Goal: Information Seeking & Learning: Learn about a topic

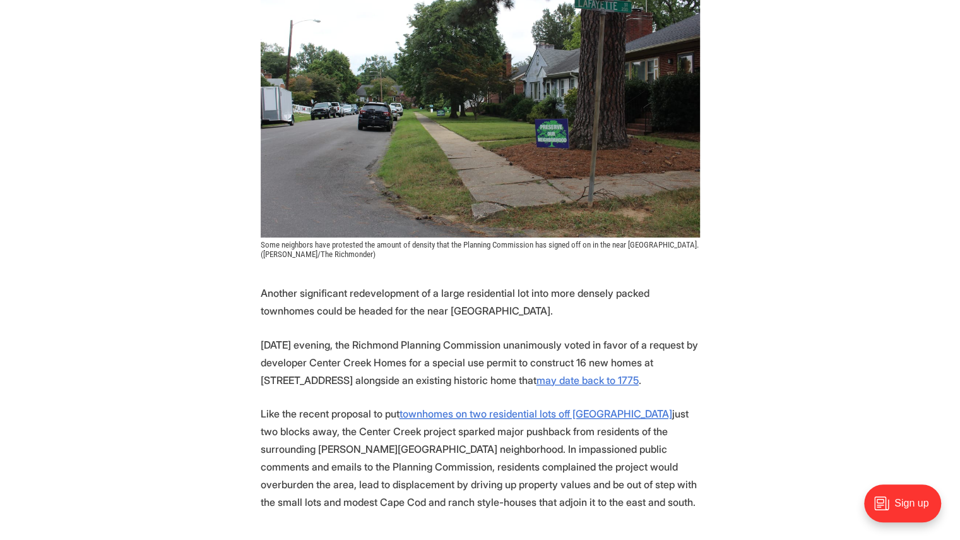
scroll to position [363, 0]
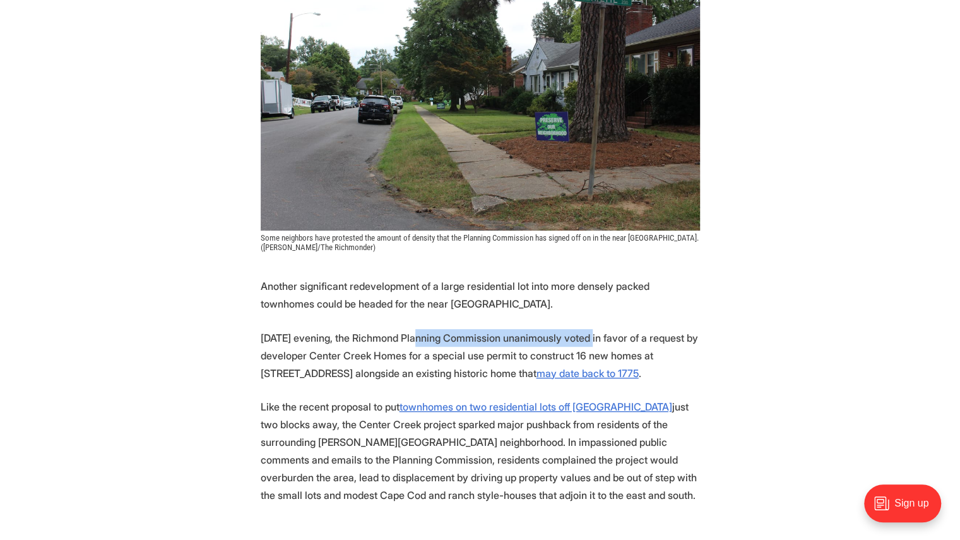
drag, startPoint x: 419, startPoint y: 340, endPoint x: 591, endPoint y: 340, distance: 172.3
click at [591, 340] on p "[DATE] evening, the Richmond Planning Commission unanimously voted in favor of …" at bounding box center [480, 355] width 439 height 53
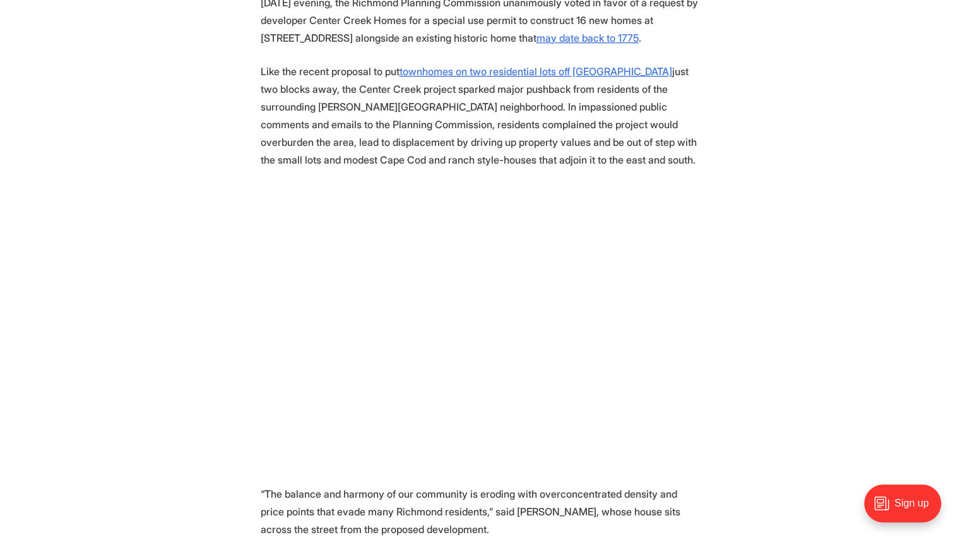
scroll to position [717, 0]
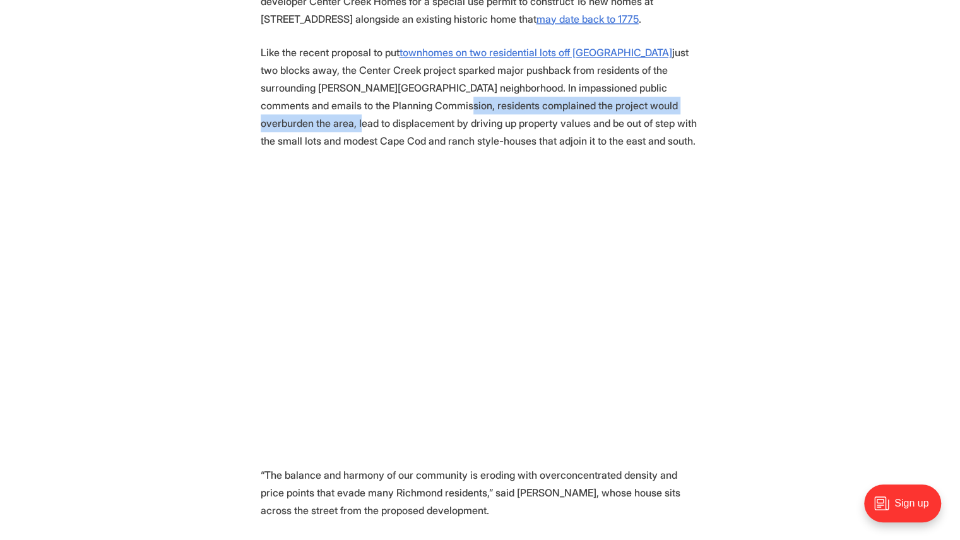
drag, startPoint x: 374, startPoint y: 105, endPoint x: 685, endPoint y: 104, distance: 311.1
click at [685, 104] on p "Like the recent proposal to put townhomes on two residential lots off [GEOGRAPH…" at bounding box center [480, 97] width 439 height 106
click at [572, 110] on p "Like the recent proposal to put townhomes on two residential lots off [GEOGRAPH…" at bounding box center [480, 97] width 439 height 106
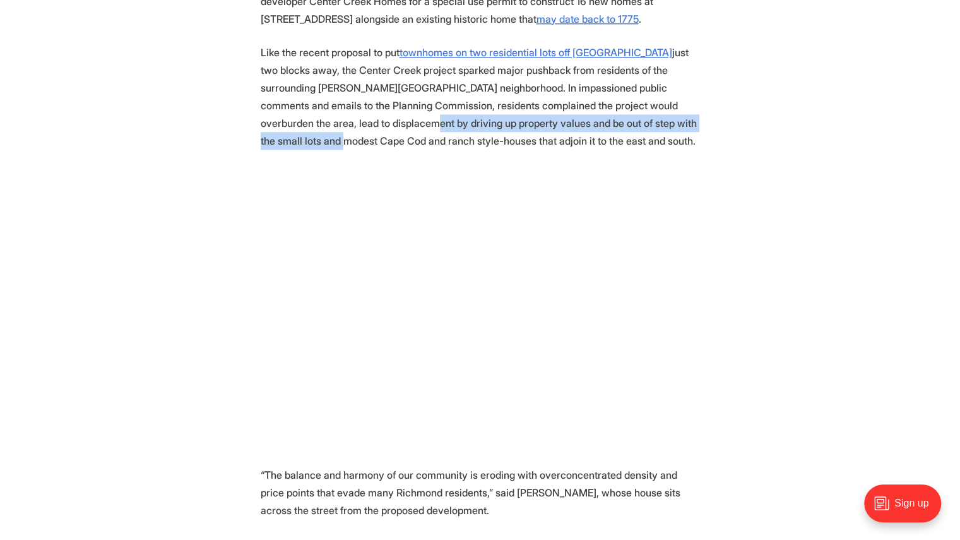
drag, startPoint x: 319, startPoint y: 120, endPoint x: 673, endPoint y: 117, distance: 354.1
click at [673, 117] on p "Like the recent proposal to put townhomes on two residential lots off [GEOGRAPH…" at bounding box center [480, 97] width 439 height 106
drag, startPoint x: 451, startPoint y: 115, endPoint x: 684, endPoint y: 117, distance: 232.9
click at [684, 117] on p "Like the recent proposal to put townhomes on two residential lots off [GEOGRAPH…" at bounding box center [480, 97] width 439 height 106
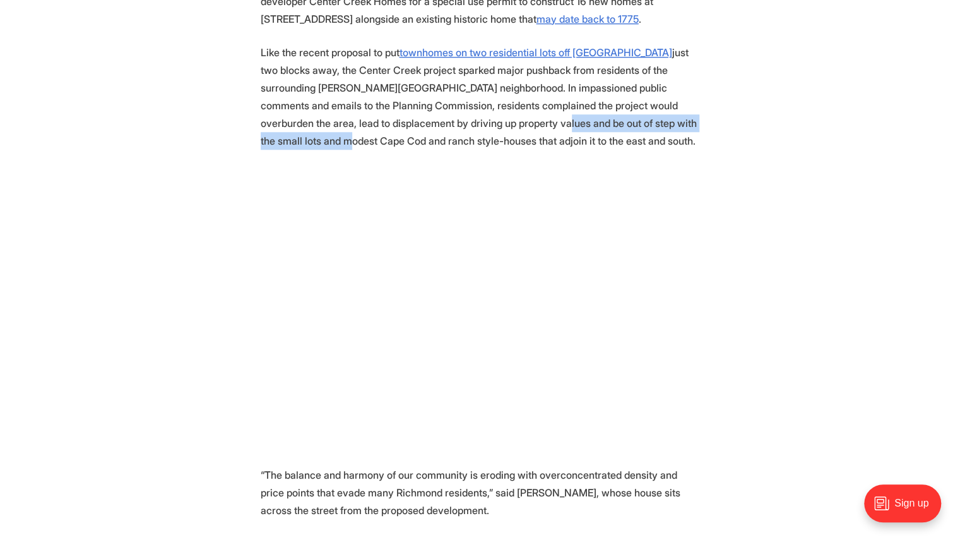
click at [684, 117] on p "Like the recent proposal to put townhomes on two residential lots off [GEOGRAPH…" at bounding box center [480, 97] width 439 height 106
drag, startPoint x: 612, startPoint y: 123, endPoint x: 631, endPoint y: 123, distance: 18.9
click at [631, 123] on p "Like the recent proposal to put townhomes on two residential lots off [GEOGRAPH…" at bounding box center [480, 97] width 439 height 106
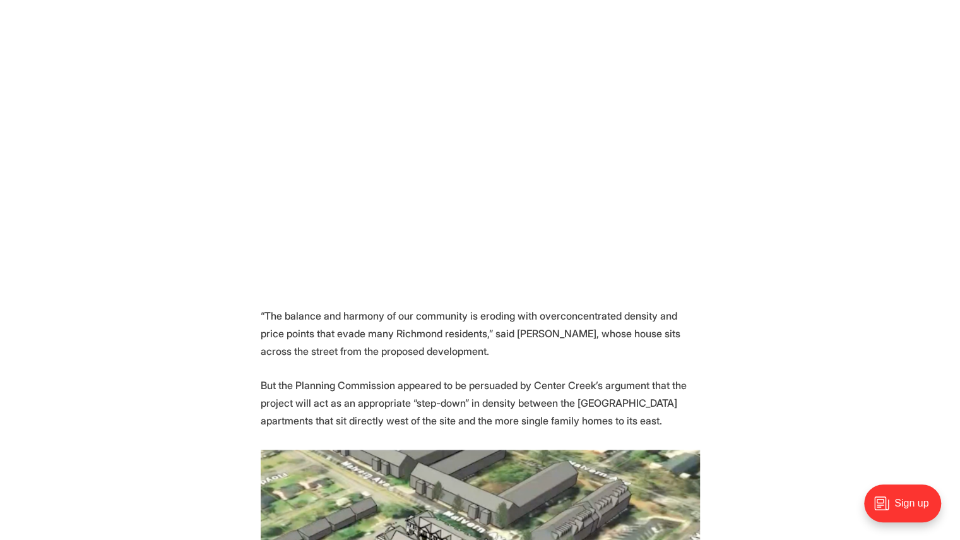
scroll to position [884, 0]
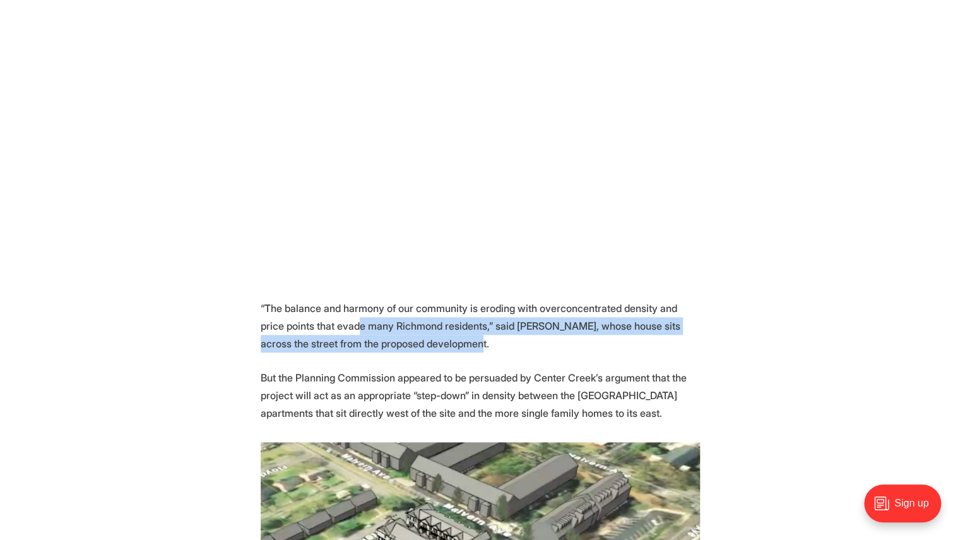
drag, startPoint x: 333, startPoint y: 319, endPoint x: 433, endPoint y: 337, distance: 101.4
click at [433, 337] on p "“The balance and harmony of our community is eroding with overconcentrated dens…" at bounding box center [480, 325] width 439 height 53
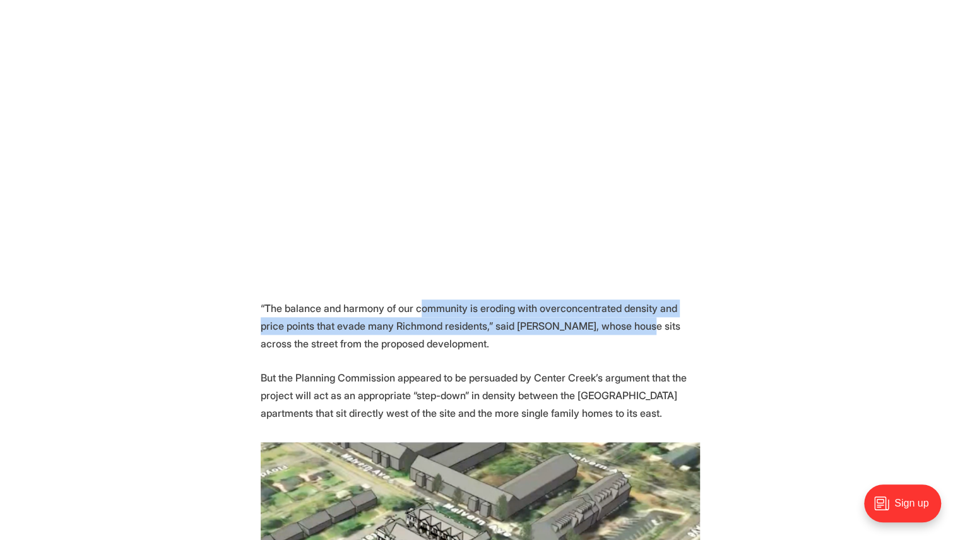
drag, startPoint x: 418, startPoint y: 306, endPoint x: 613, endPoint y: 326, distance: 196.7
click at [613, 326] on p "“The balance and harmony of our community is eroding with overconcentrated dens…" at bounding box center [480, 325] width 439 height 53
drag, startPoint x: 453, startPoint y: 307, endPoint x: 577, endPoint y: 326, distance: 125.8
click at [577, 326] on p "“The balance and harmony of our community is eroding with overconcentrated dens…" at bounding box center [480, 325] width 439 height 53
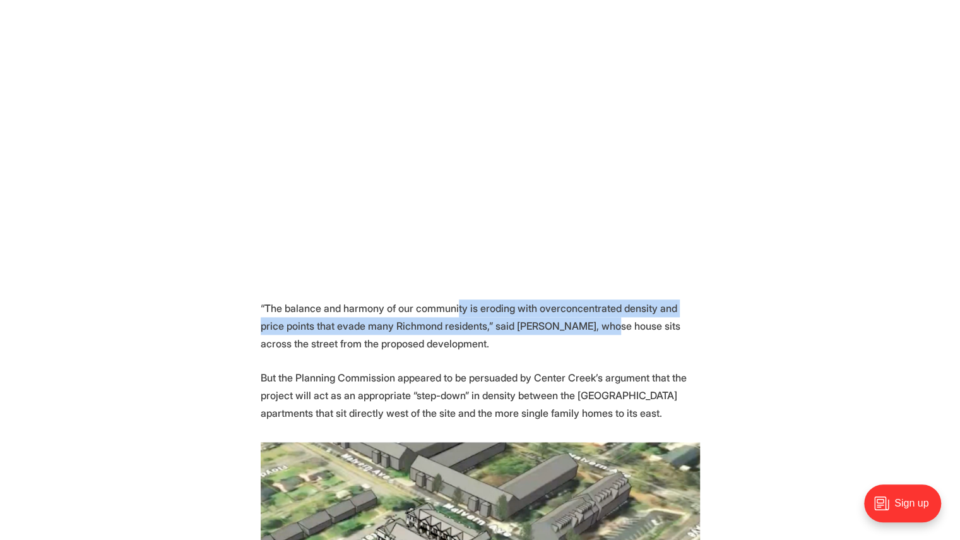
click at [577, 326] on p "“The balance and harmony of our community is eroding with overconcentrated dens…" at bounding box center [480, 325] width 439 height 53
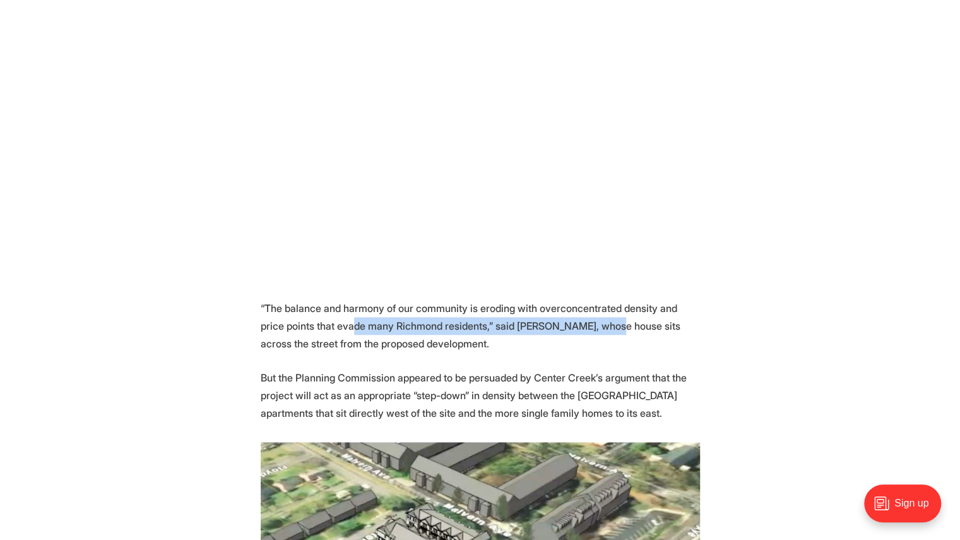
drag, startPoint x: 324, startPoint y: 319, endPoint x: 582, endPoint y: 328, distance: 258.3
click at [582, 328] on p "“The balance and harmony of our community is eroding with overconcentrated dens…" at bounding box center [480, 325] width 439 height 53
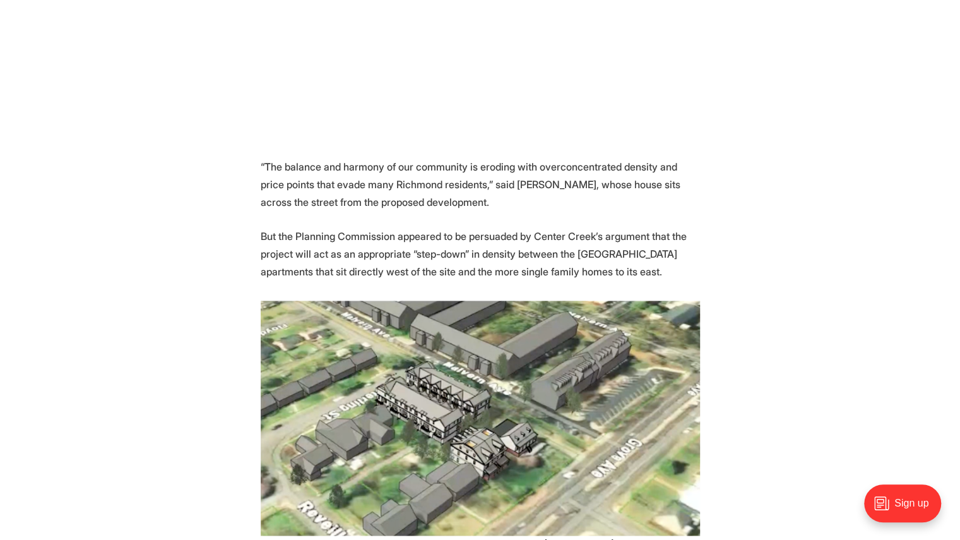
scroll to position [1030, 0]
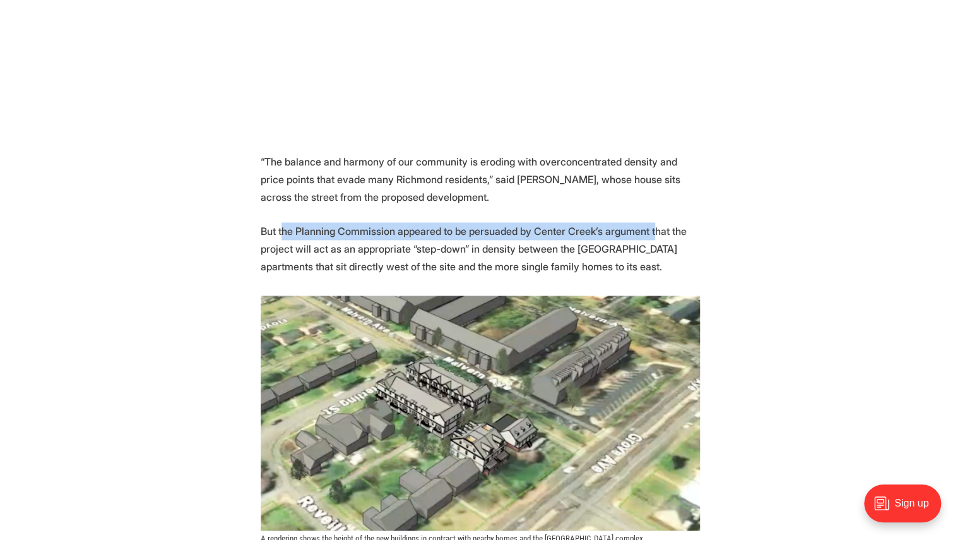
drag, startPoint x: 283, startPoint y: 233, endPoint x: 647, endPoint y: 238, distance: 363.5
click at [647, 238] on p "But the Planning Commission appeared to be persuaded by Center Creek’s argument…" at bounding box center [480, 248] width 439 height 53
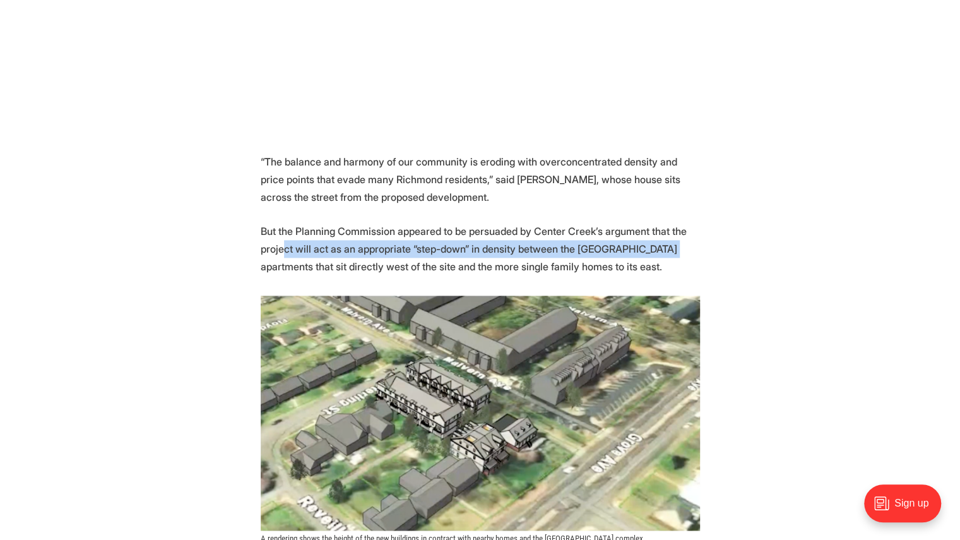
drag, startPoint x: 280, startPoint y: 241, endPoint x: 656, endPoint y: 244, distance: 376.1
click at [656, 244] on p "But the Planning Commission appeared to be persuaded by Center Creek’s argument…" at bounding box center [480, 248] width 439 height 53
drag, startPoint x: 466, startPoint y: 252, endPoint x: 592, endPoint y: 248, distance: 125.7
click at [592, 248] on p "But the Planning Commission appeared to be persuaded by Center Creek’s argument…" at bounding box center [480, 248] width 439 height 53
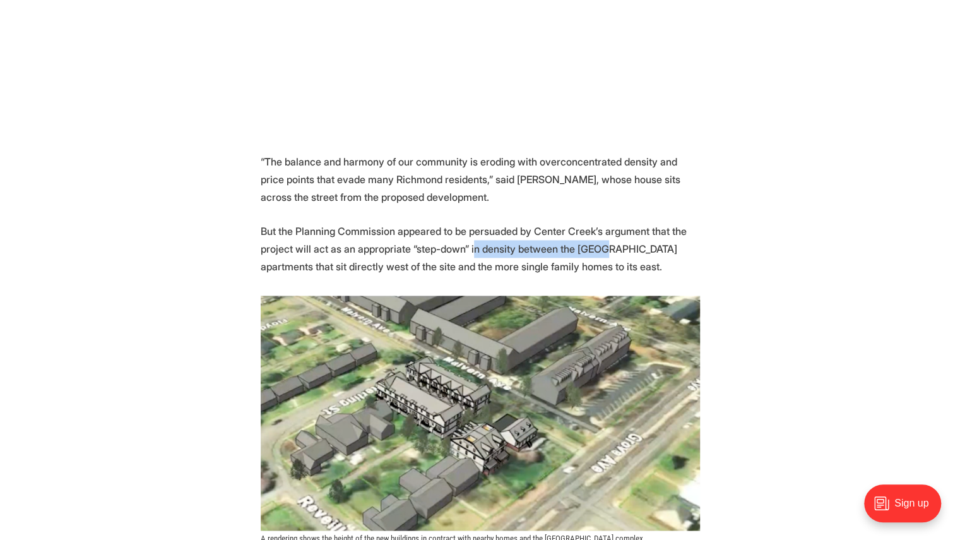
click at [592, 248] on p "But the Planning Commission appeared to be persuaded by Center Creek’s argument…" at bounding box center [480, 248] width 439 height 53
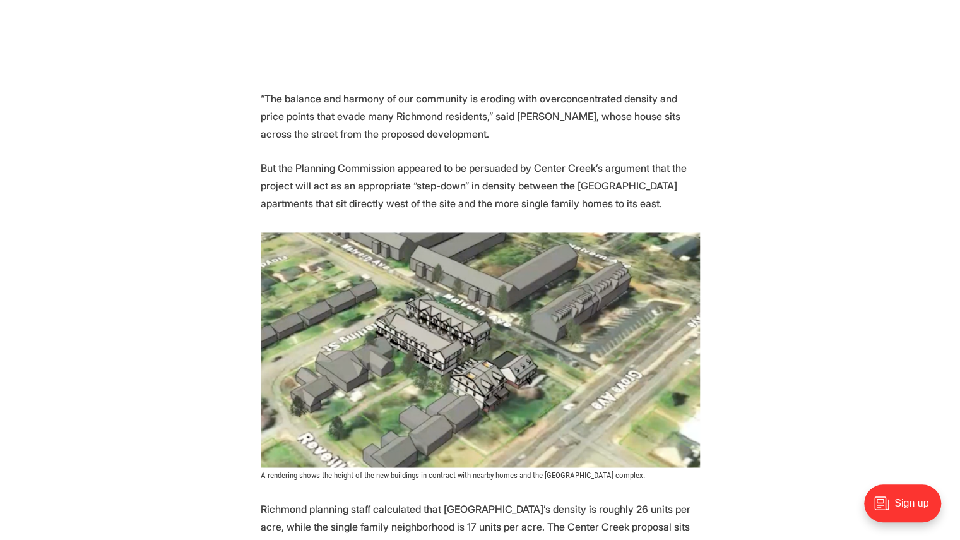
scroll to position [1100, 0]
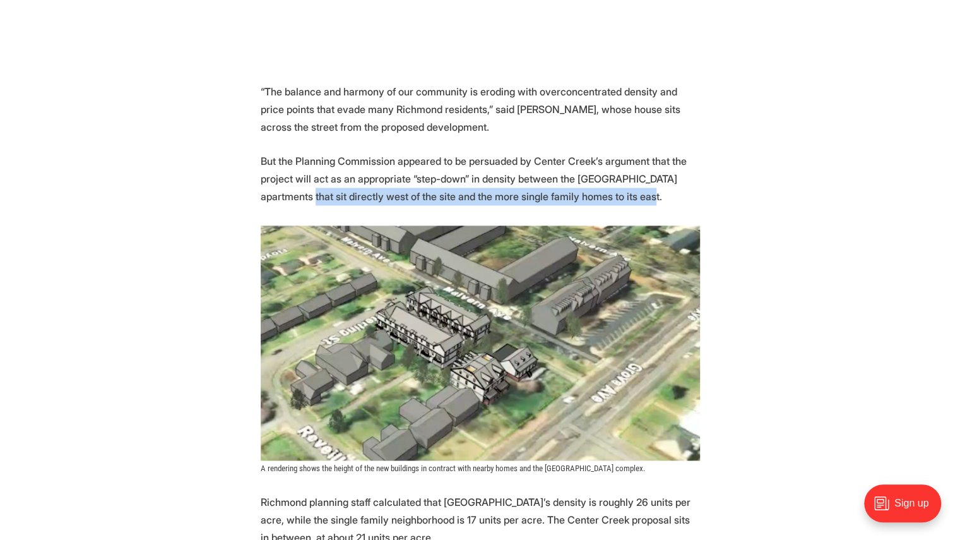
drag, startPoint x: 278, startPoint y: 196, endPoint x: 607, endPoint y: 189, distance: 329.5
click at [607, 189] on p "But the Planning Commission appeared to be persuaded by Center Creek’s argument…" at bounding box center [480, 178] width 439 height 53
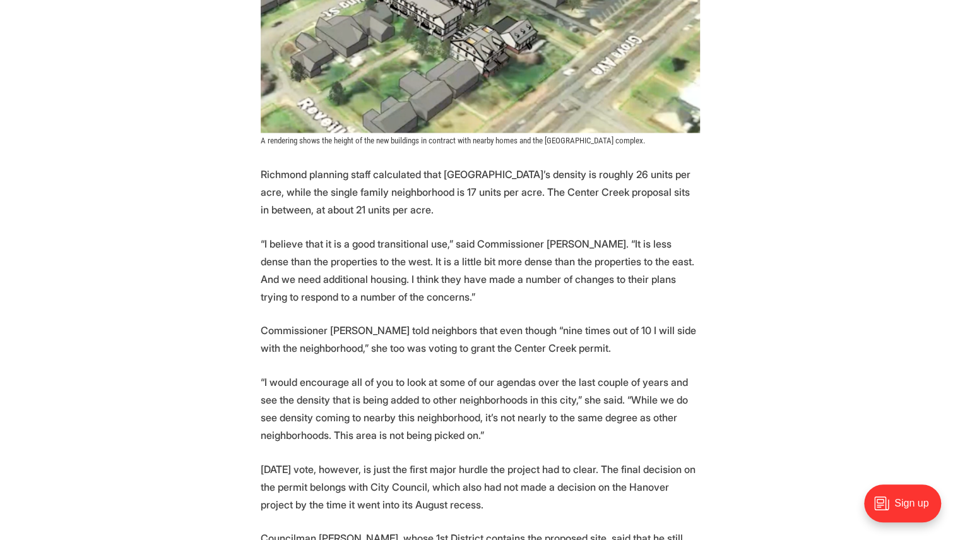
scroll to position [1423, 0]
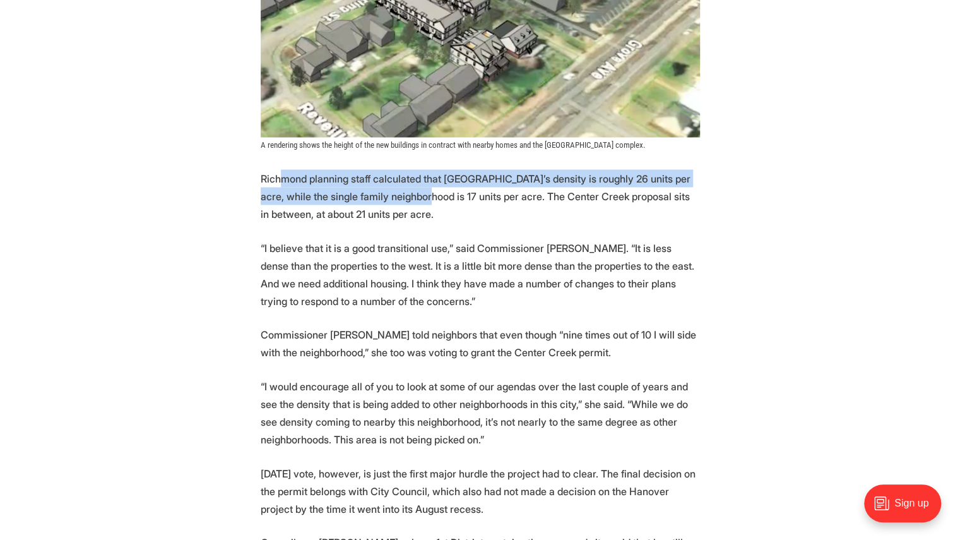
drag, startPoint x: 283, startPoint y: 180, endPoint x: 420, endPoint y: 193, distance: 138.2
click at [420, 193] on p "Richmond planning staff calculated that [GEOGRAPHIC_DATA]’s density is roughly …" at bounding box center [480, 195] width 439 height 53
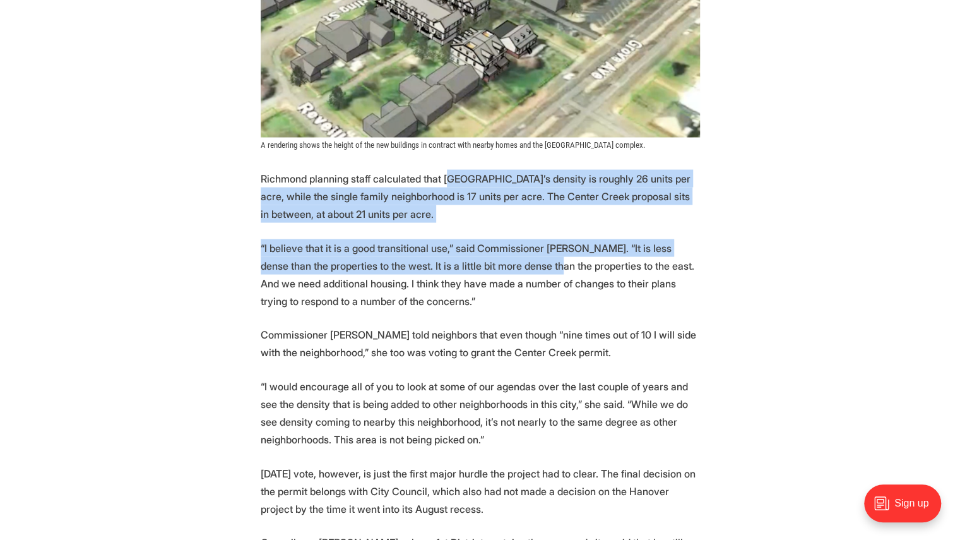
drag, startPoint x: 449, startPoint y: 182, endPoint x: 516, endPoint y: 264, distance: 105.4
click at [516, 264] on p "“I believe that it is a good transitional use,” said Commissioner [PERSON_NAME]…" at bounding box center [480, 274] width 439 height 71
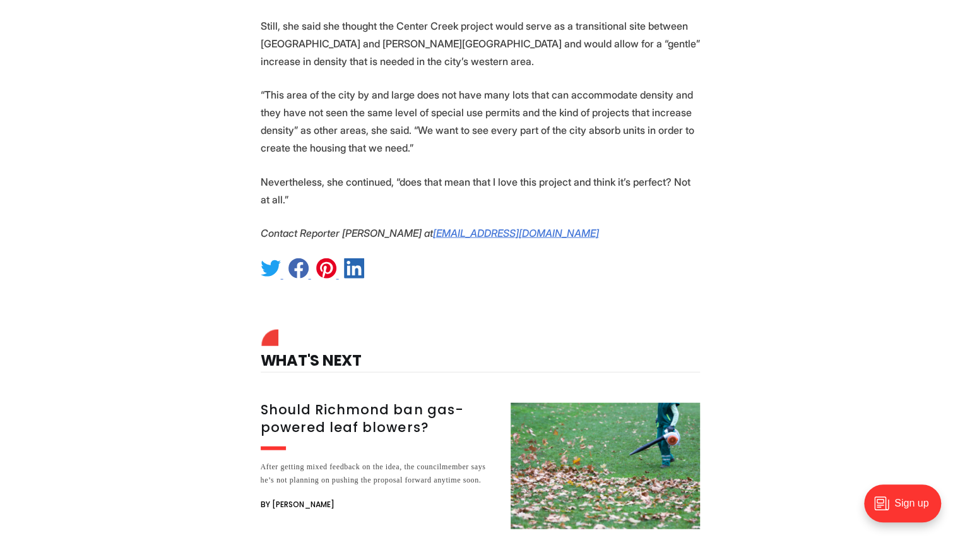
scroll to position [4226, 0]
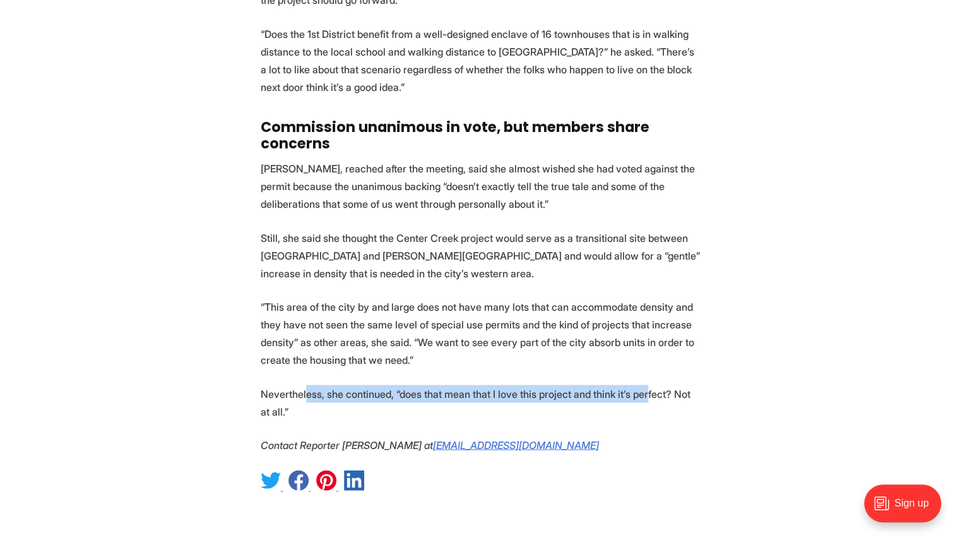
drag, startPoint x: 303, startPoint y: 356, endPoint x: 641, endPoint y: 348, distance: 338.4
drag, startPoint x: 454, startPoint y: 354, endPoint x: 625, endPoint y: 354, distance: 170.4
click at [625, 384] on p "Nevertheless, she continued, “does that mean that I love this project and think…" at bounding box center [480, 401] width 439 height 35
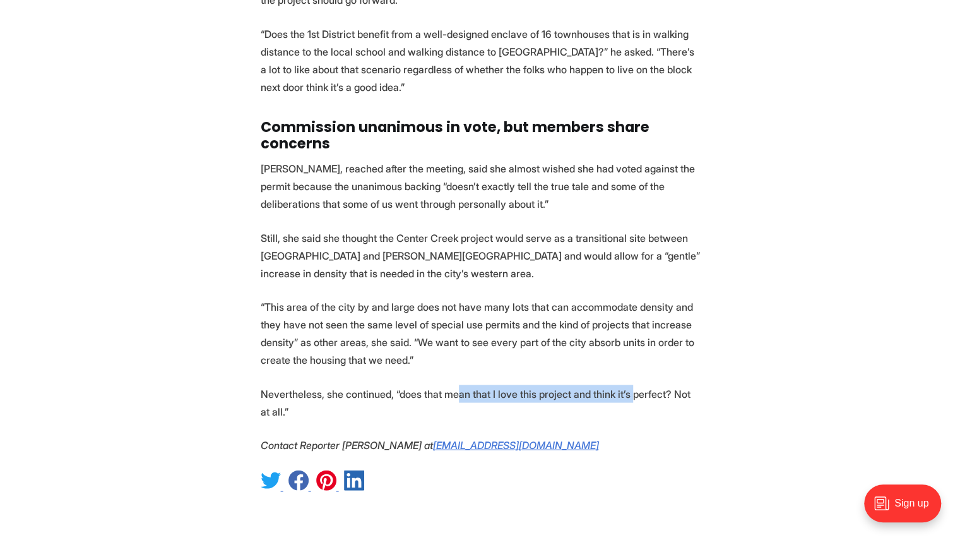
click at [625, 384] on p "Nevertheless, she continued, “does that mean that I love this project and think…" at bounding box center [480, 401] width 439 height 35
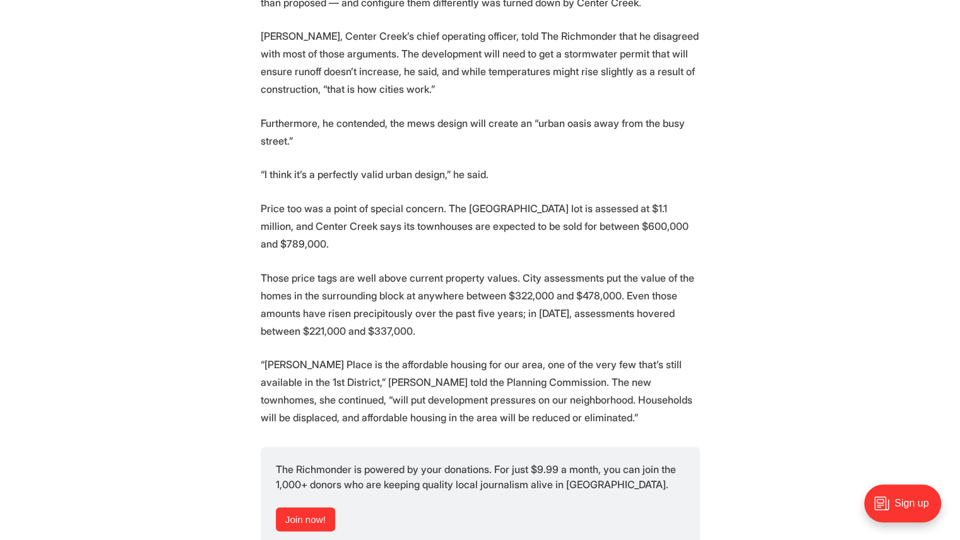
scroll to position [3453, 0]
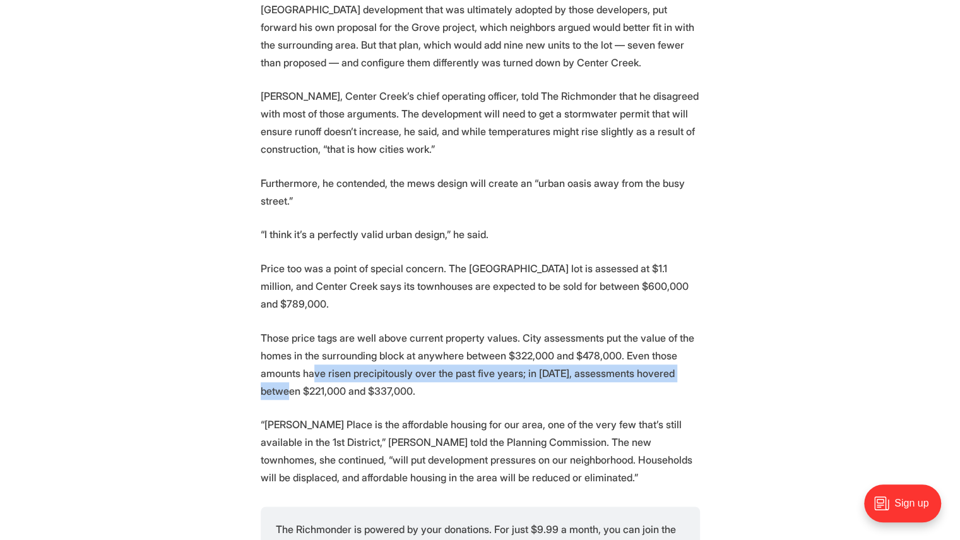
drag, startPoint x: 314, startPoint y: 333, endPoint x: 698, endPoint y: 333, distance: 384.3
click at [698, 333] on p "Those price tags are well above current property values. City assessments put t…" at bounding box center [480, 364] width 439 height 71
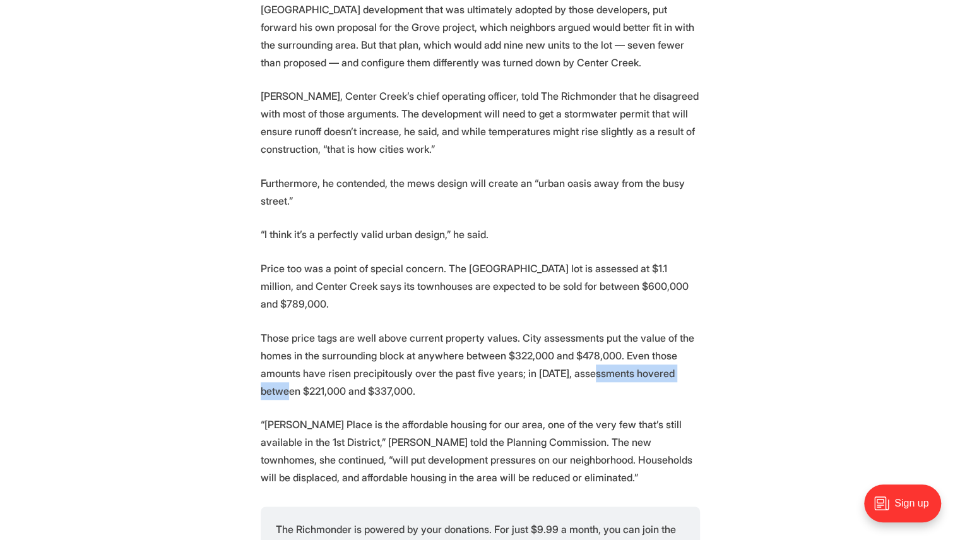
drag, startPoint x: 593, startPoint y: 336, endPoint x: 701, endPoint y: 338, distance: 108.6
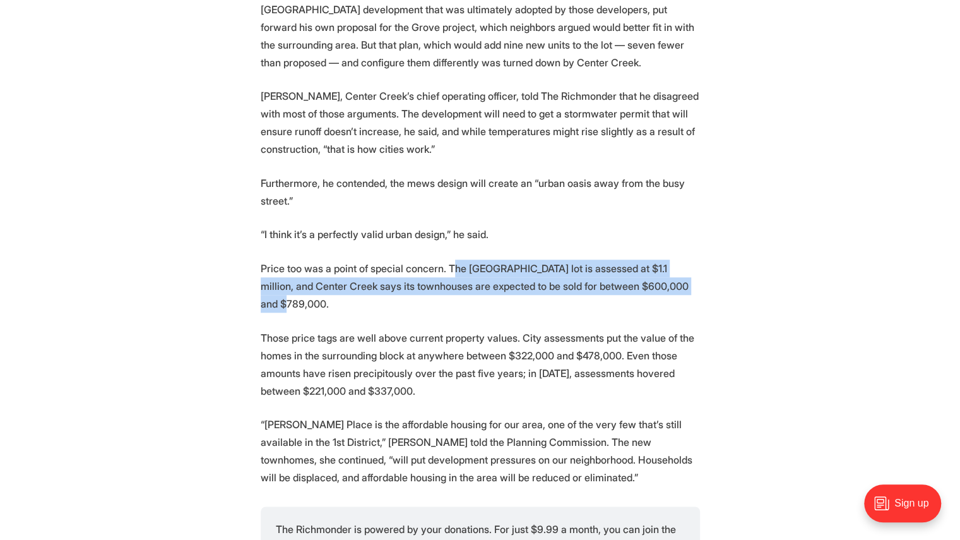
drag, startPoint x: 448, startPoint y: 257, endPoint x: 673, endPoint y: 266, distance: 224.8
click at [673, 266] on p "Price too was a point of special concern. The [GEOGRAPHIC_DATA] lot is assessed…" at bounding box center [480, 285] width 439 height 53
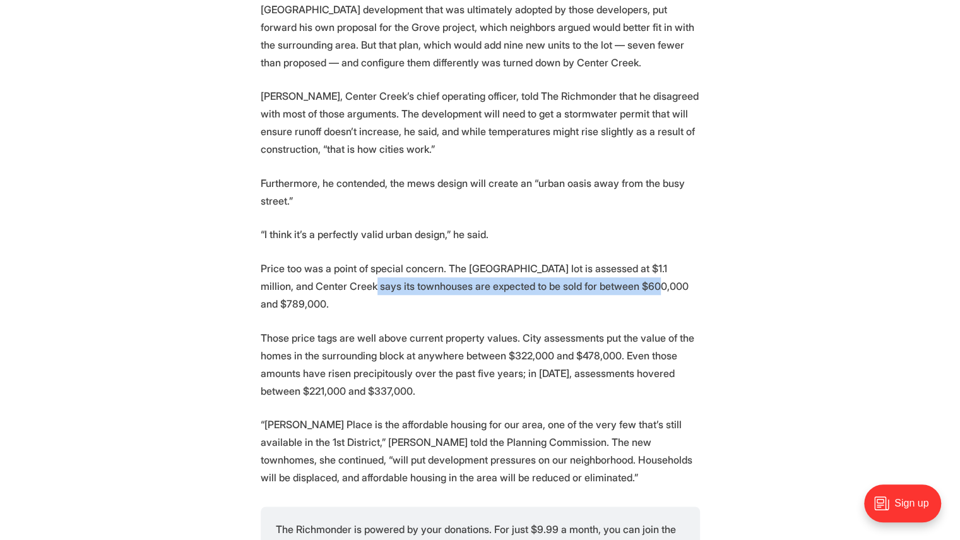
drag, startPoint x: 342, startPoint y: 264, endPoint x: 620, endPoint y: 271, distance: 278.4
click at [620, 271] on p "Price too was a point of special concern. The [GEOGRAPHIC_DATA] lot is assessed…" at bounding box center [480, 285] width 439 height 53
drag, startPoint x: 499, startPoint y: 267, endPoint x: 629, endPoint y: 264, distance: 129.4
click at [629, 264] on p "Price too was a point of special concern. The [GEOGRAPHIC_DATA] lot is assessed…" at bounding box center [480, 285] width 439 height 53
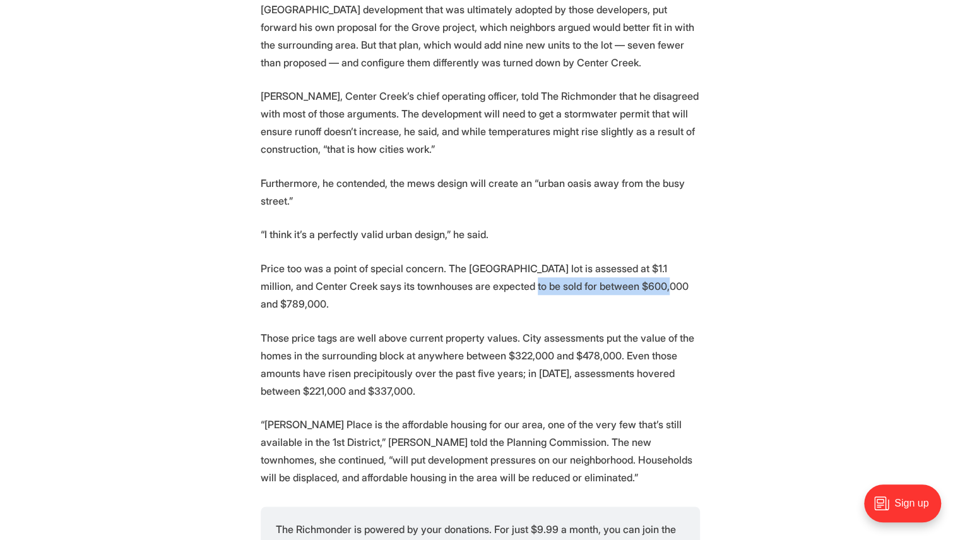
click at [629, 264] on p "Price too was a point of special concern. The [GEOGRAPHIC_DATA] lot is assessed…" at bounding box center [480, 285] width 439 height 53
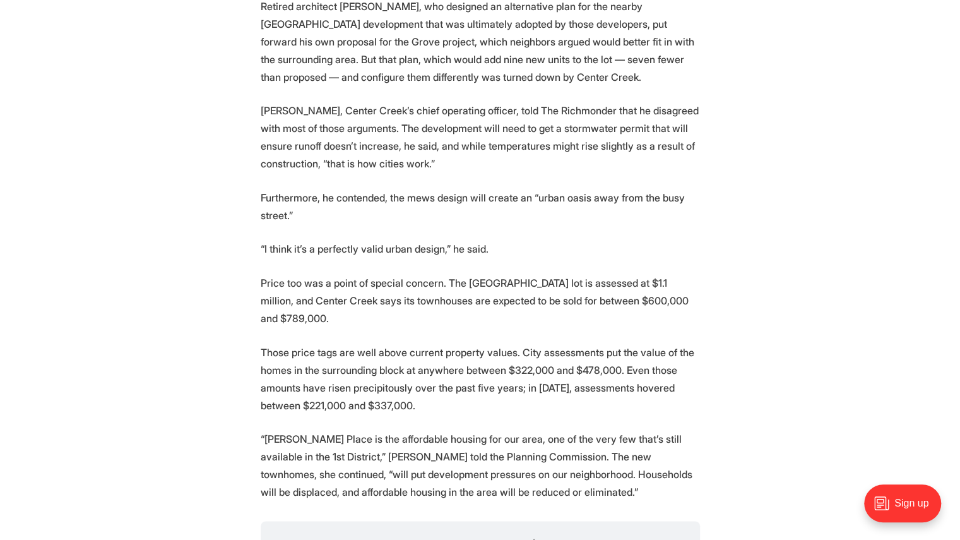
scroll to position [3434, 0]
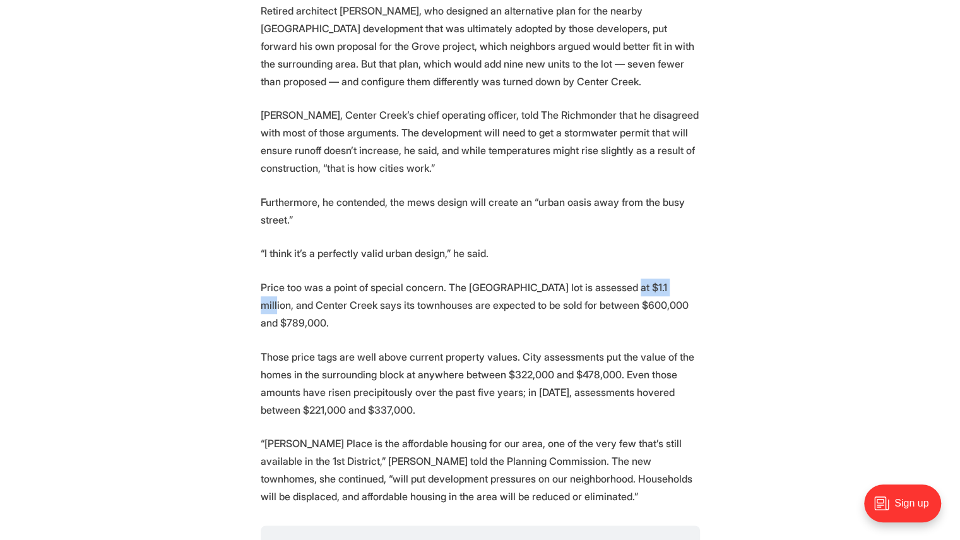
drag, startPoint x: 619, startPoint y: 261, endPoint x: 669, endPoint y: 268, distance: 50.3
click at [669, 278] on p "Price too was a point of special concern. The [GEOGRAPHIC_DATA] lot is assessed…" at bounding box center [480, 304] width 439 height 53
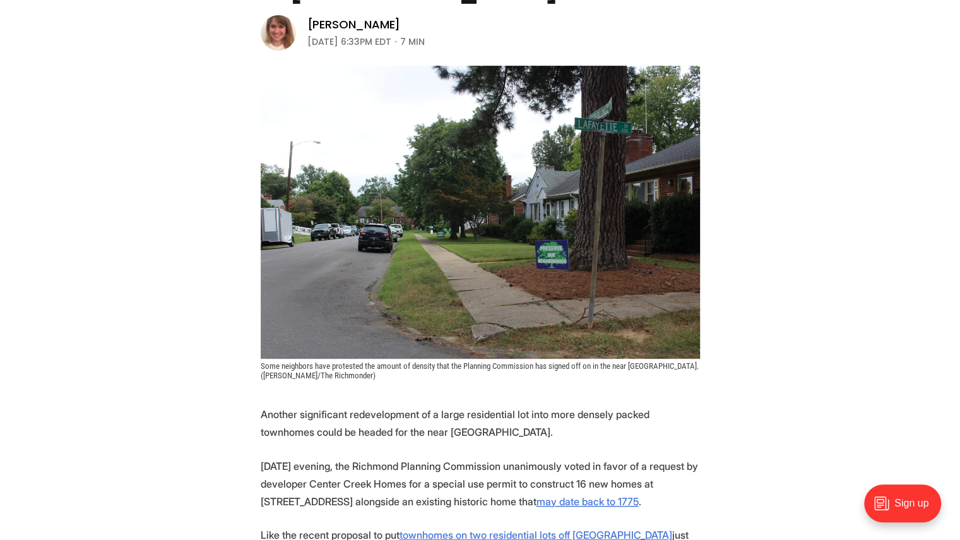
scroll to position [0, 0]
